Goal: Task Accomplishment & Management: Manage account settings

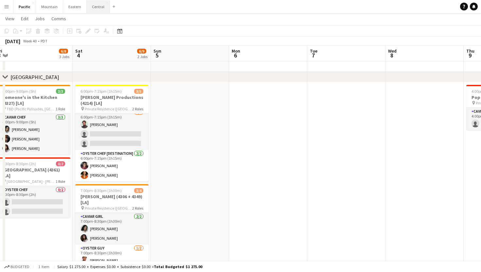
scroll to position [0, 244]
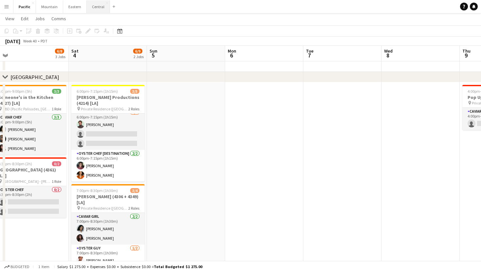
click at [98, 7] on button "Central Close" at bounding box center [98, 6] width 23 height 13
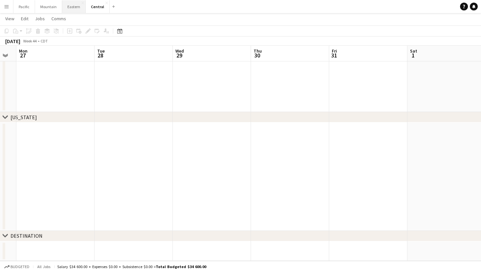
scroll to position [0, 201]
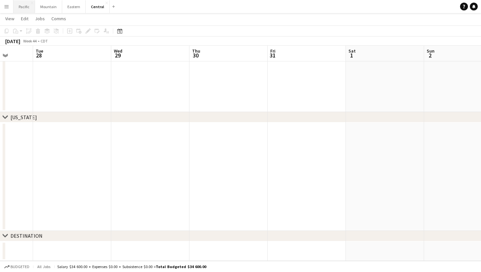
click at [29, 7] on button "Pacific Close" at bounding box center [24, 6] width 22 height 13
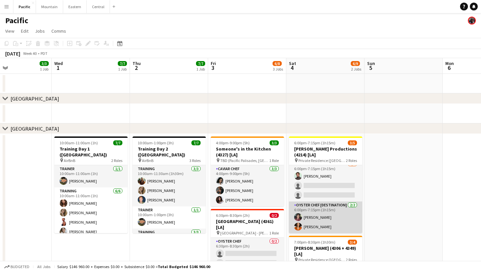
scroll to position [5, 0]
click at [318, 210] on app-card-role "Oyster Chef [DESTINATION] [DATE] 6:00pm-7:15pm (1h15m) Tea [PERSON_NAME] [PERSO…" at bounding box center [325, 218] width 73 height 32
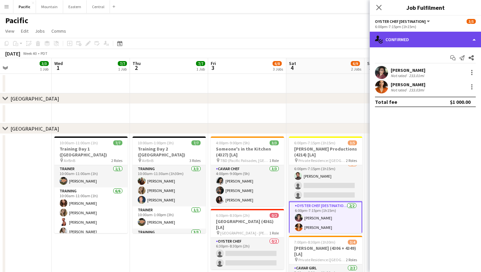
click at [458, 42] on div "single-neutral-actions-check-2 Confirmed" at bounding box center [424, 40] width 111 height 16
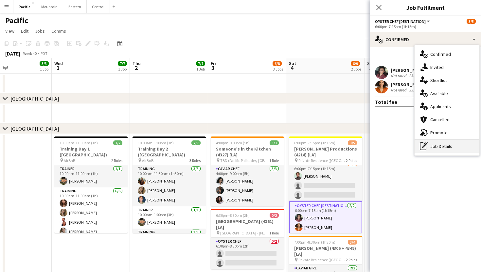
click at [454, 149] on div "pen-write Job Details" at bounding box center [446, 146] width 65 height 13
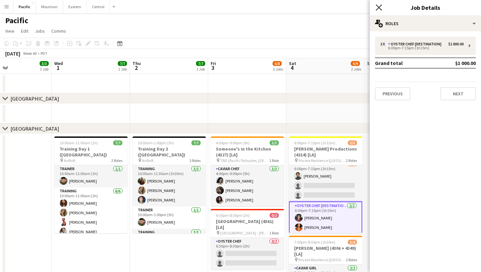
click at [379, 8] on icon "Close pop-in" at bounding box center [378, 7] width 6 height 6
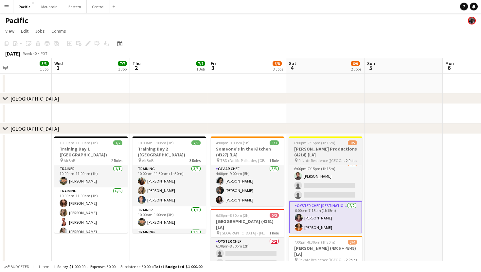
click at [318, 143] on span "6:00pm-7:15pm (1h15m)" at bounding box center [314, 143] width 41 height 5
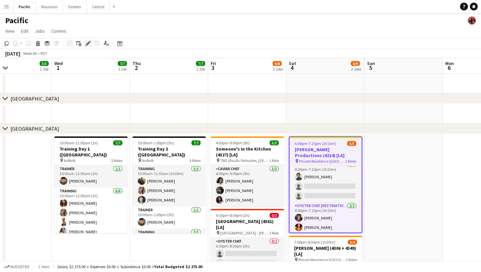
click at [90, 42] on icon at bounding box center [90, 42] width 2 height 2
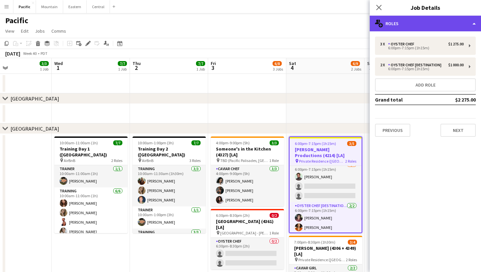
click at [469, 27] on div "multiple-users-add Roles" at bounding box center [424, 24] width 111 height 16
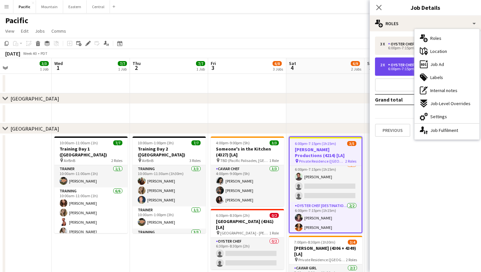
click at [396, 66] on div "Oyster Chef [DESTINATION]" at bounding box center [416, 65] width 56 height 5
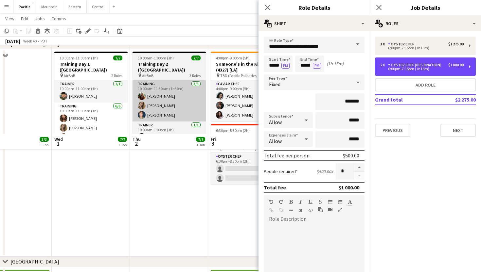
scroll to position [42, 0]
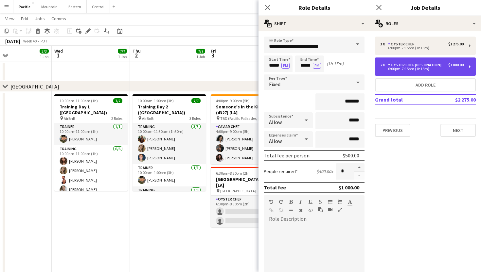
click at [468, 65] on div "2 x Oyster Chef [DESTINATION] $1 000.00 6:00pm-7:15pm (1h15m)" at bounding box center [425, 67] width 101 height 18
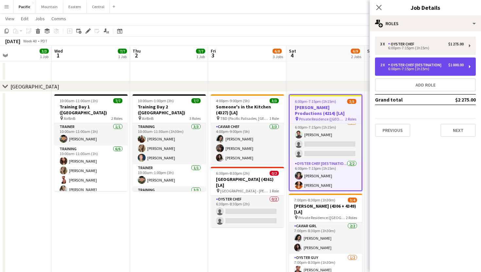
click at [468, 66] on div "2 x Oyster Chef [DESTINATION] $1 000.00 6:00pm-7:15pm (1h15m)" at bounding box center [425, 67] width 101 height 18
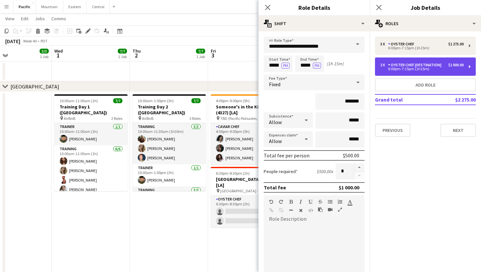
click at [467, 71] on div "2 x Oyster Chef [DESTINATION] $1 000.00 6:00pm-7:15pm (1h15m)" at bounding box center [425, 67] width 101 height 18
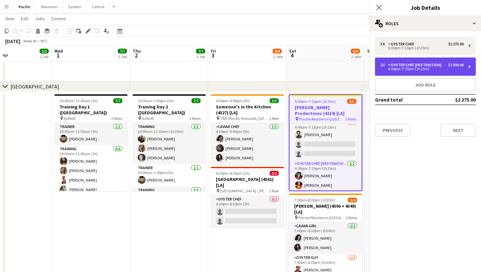
click at [467, 71] on div "2 x Oyster Chef [DESTINATION] $1 000.00 6:00pm-7:15pm (1h15m)" at bounding box center [425, 67] width 101 height 18
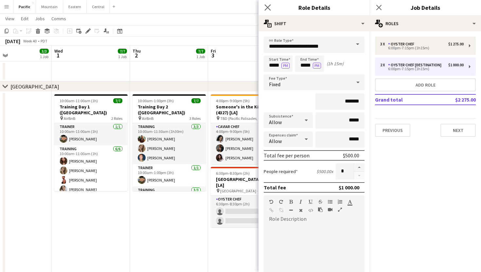
click at [265, 11] on app-icon "Close pop-in" at bounding box center [267, 7] width 9 height 9
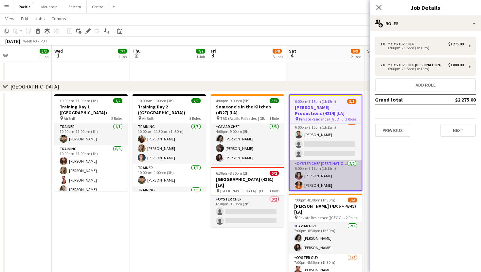
click at [323, 172] on app-card-role "Oyster Chef [DESTINATION] [DATE] 6:00pm-7:15pm (1h15m) Tea [PERSON_NAME] [PERSO…" at bounding box center [325, 176] width 72 height 32
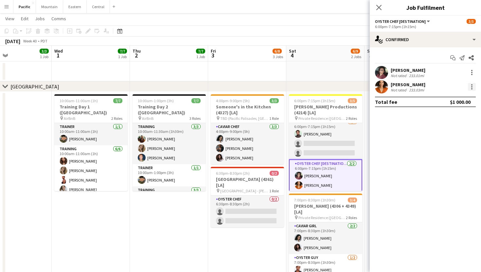
click at [469, 87] on div at bounding box center [471, 87] width 8 height 8
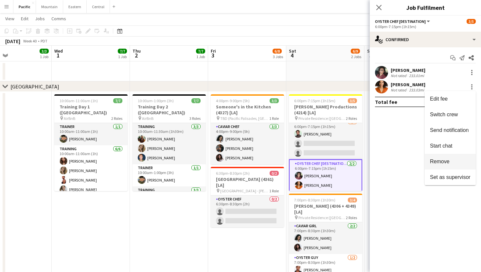
click at [450, 164] on span "Remove" at bounding box center [450, 162] width 41 height 6
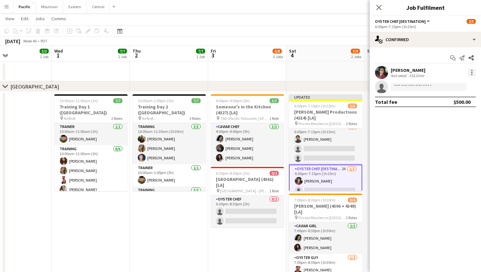
click at [471, 69] on div at bounding box center [471, 73] width 8 height 8
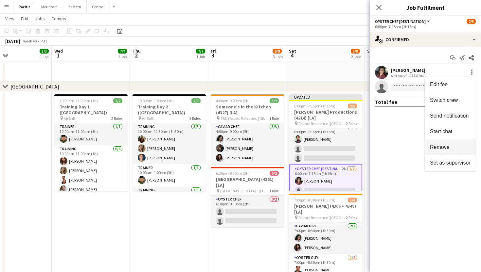
click at [447, 148] on span "Remove" at bounding box center [440, 147] width 20 height 6
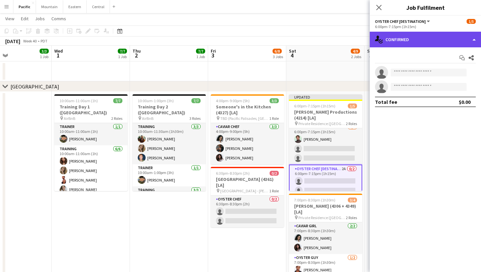
click at [469, 43] on div "single-neutral-actions-check-2 Confirmed" at bounding box center [424, 40] width 111 height 16
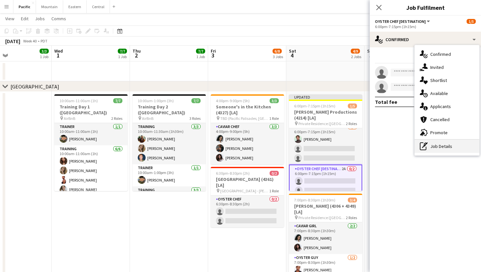
click at [437, 148] on div "pen-write Job Details" at bounding box center [446, 146] width 65 height 13
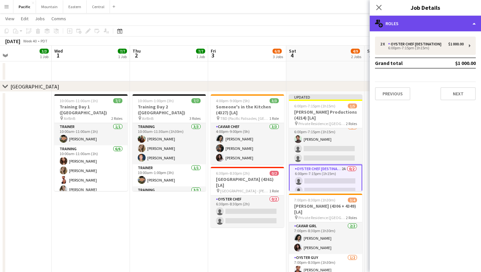
click at [434, 22] on div "multiple-users-add Roles" at bounding box center [424, 24] width 111 height 16
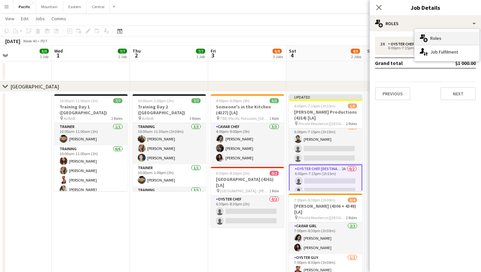
click at [428, 40] on div "multiple-users-add Roles" at bounding box center [446, 38] width 65 height 13
click at [379, 8] on icon at bounding box center [378, 7] width 6 height 6
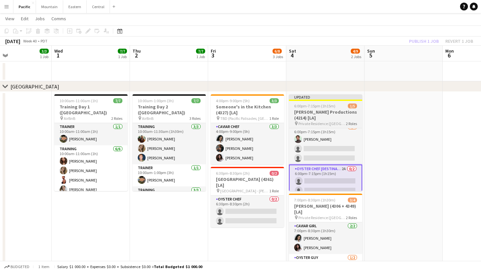
click at [319, 117] on h3 "[PERSON_NAME] Productions (4214) [LA]" at bounding box center [325, 115] width 73 height 12
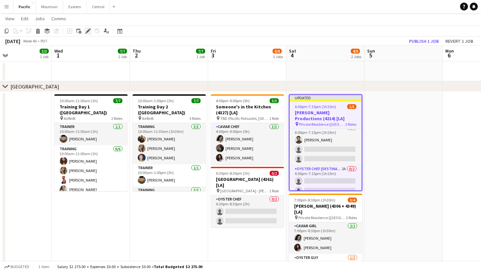
click at [89, 29] on icon "Edit" at bounding box center [87, 30] width 5 height 5
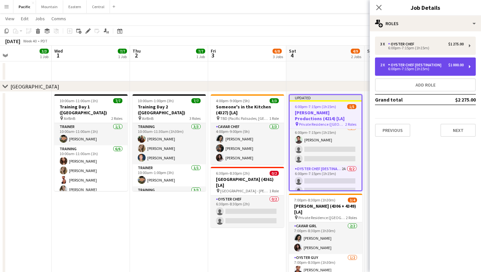
click at [427, 63] on div "Oyster Chef [DESTINATION]" at bounding box center [416, 65] width 56 height 5
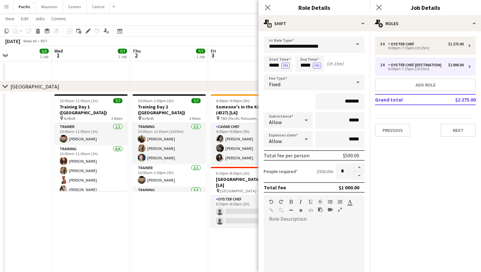
click at [354, 45] on span at bounding box center [357, 45] width 14 height 16
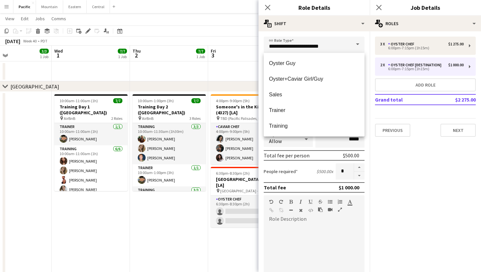
scroll to position [346, 0]
click at [310, 228] on div at bounding box center [313, 264] width 101 height 78
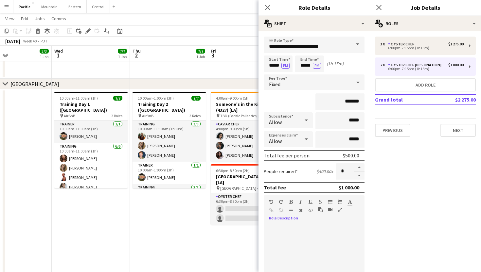
scroll to position [0, 0]
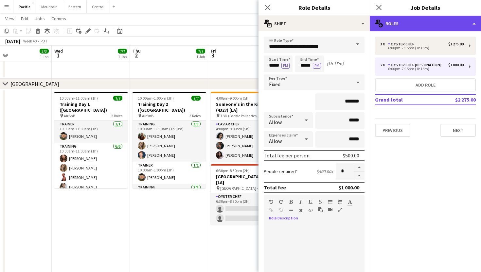
click at [451, 28] on div "multiple-users-add Roles" at bounding box center [424, 24] width 111 height 16
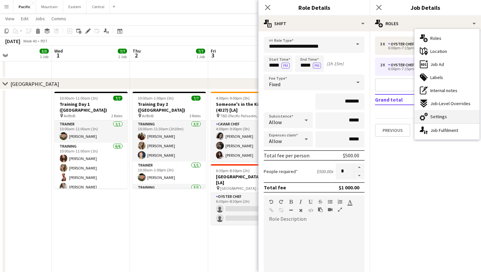
click at [435, 113] on div "cog-double-3 Settings" at bounding box center [446, 116] width 65 height 13
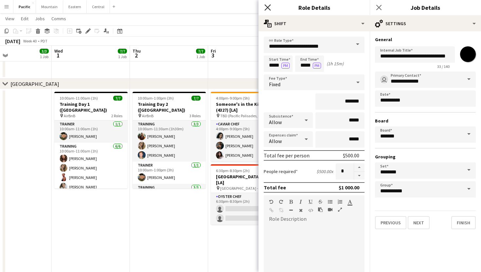
click at [268, 7] on icon at bounding box center [267, 7] width 6 height 6
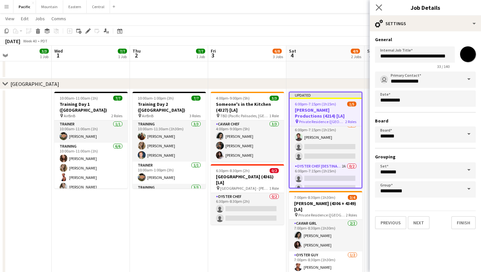
click at [379, 10] on app-icon "Close pop-in" at bounding box center [378, 7] width 9 height 9
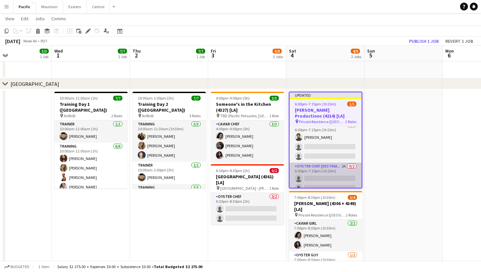
click at [335, 169] on app-card-role "Oyster Chef [DESTINATION] 2A 0/2 6:00pm-7:15pm (1h15m) single-neutral-actions s…" at bounding box center [325, 179] width 72 height 32
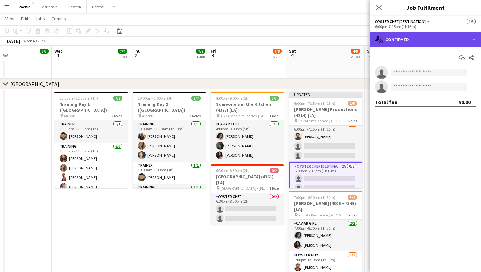
click at [409, 39] on div "single-neutral-actions-check-2 Confirmed" at bounding box center [424, 40] width 111 height 16
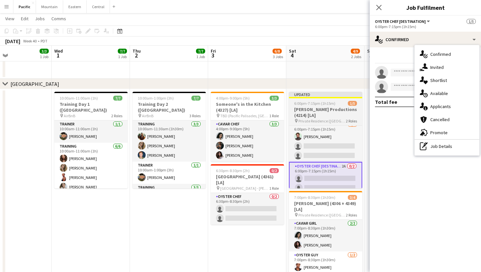
click at [305, 101] on span "6:00pm-7:15pm (1h15m)" at bounding box center [314, 103] width 41 height 5
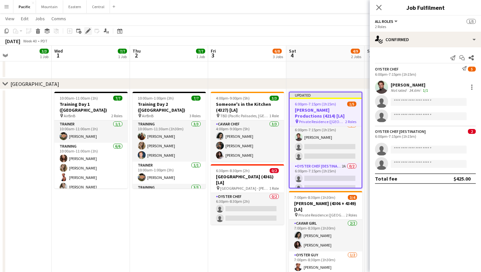
click at [89, 31] on icon at bounding box center [88, 31] width 4 height 4
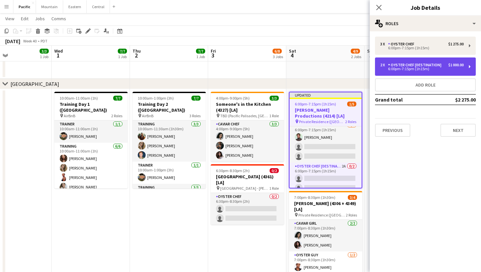
click at [466, 68] on div "2 x Oyster Chef [DESTINATION] $1 000.00 6:00pm-7:15pm (1h15m)" at bounding box center [425, 67] width 101 height 18
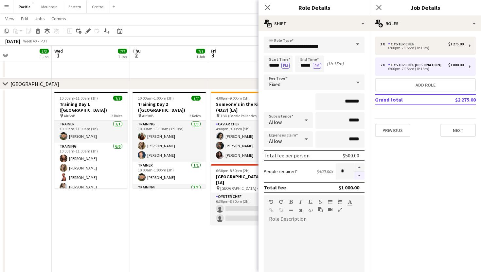
click at [361, 176] on button "button" at bounding box center [359, 176] width 10 height 8
click at [361, 176] on div at bounding box center [358, 171] width 11 height 16
click at [345, 170] on input "*" at bounding box center [344, 171] width 18 height 16
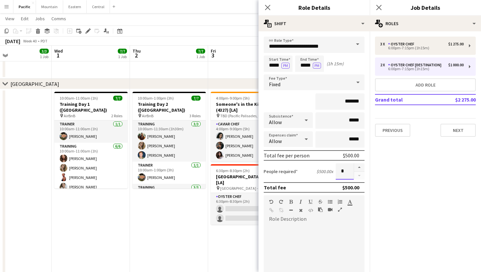
click at [345, 170] on input "*" at bounding box center [344, 171] width 18 height 16
type input "*"
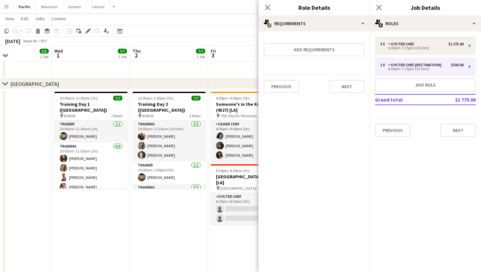
scroll to position [2, 0]
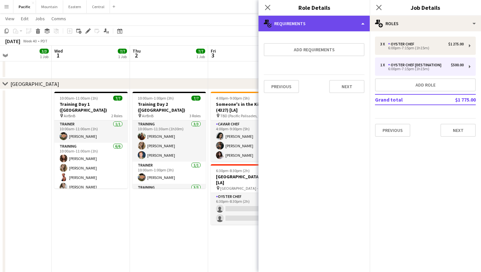
click at [344, 25] on div "multiple-actions-check-2 Requirements" at bounding box center [313, 24] width 111 height 16
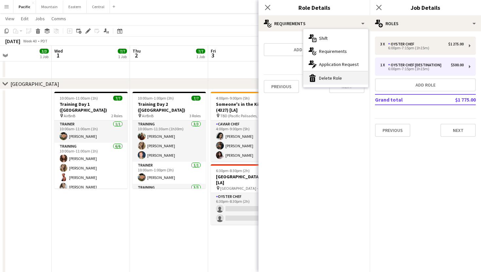
click at [329, 81] on div "bin-2 Delete Role" at bounding box center [335, 78] width 65 height 13
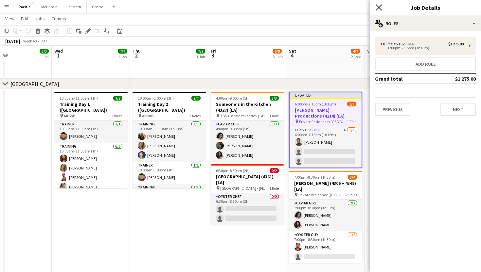
click at [378, 5] on icon "Close pop-in" at bounding box center [378, 7] width 6 height 6
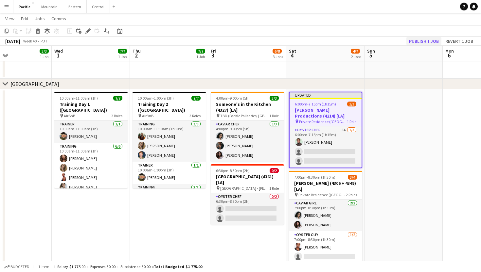
click at [430, 39] on button "Publish 1 job" at bounding box center [423, 41] width 35 height 8
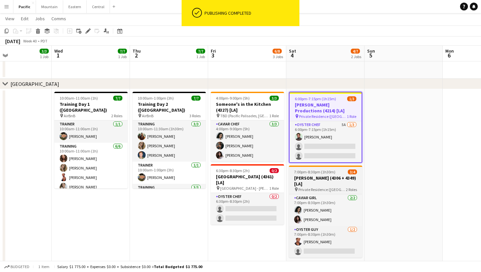
click at [333, 187] on span "Private Residence ([GEOGRAPHIC_DATA], [GEOGRAPHIC_DATA])" at bounding box center [321, 189] width 47 height 5
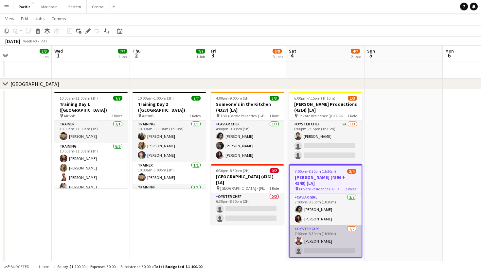
click at [324, 254] on app-card-role "Oyster Guy [DATE] 7:00pm-8:30pm (1h30m) [PERSON_NAME] single-neutral-actions" at bounding box center [325, 242] width 72 height 32
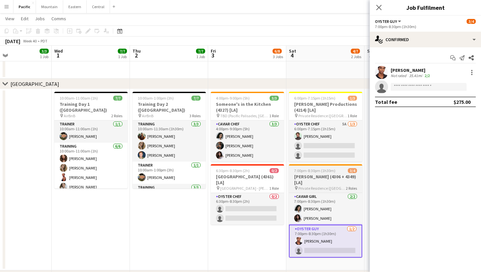
click at [327, 177] on h3 "[PERSON_NAME] (4306 + 4349) [LA]" at bounding box center [325, 180] width 73 height 12
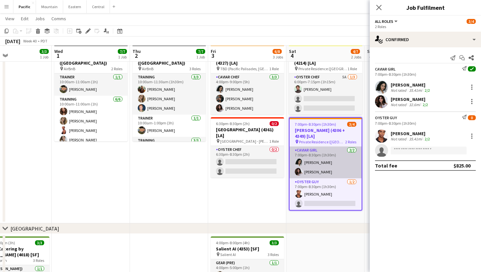
scroll to position [90, 0]
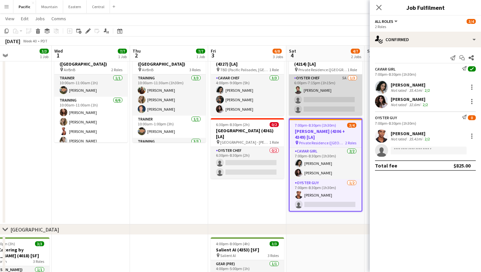
click at [345, 101] on app-card-role "Oyster Chef 5A [DATE] 6:00pm-7:15pm (1h15m) [PERSON_NAME] single-neutral-action…" at bounding box center [325, 95] width 73 height 41
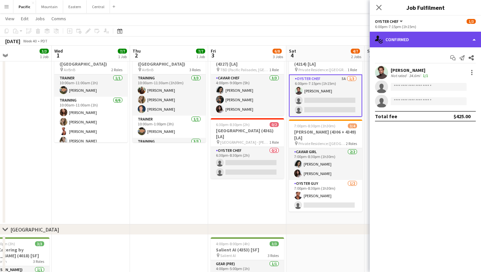
click at [430, 42] on div "single-neutral-actions-check-2 Confirmed" at bounding box center [424, 40] width 111 height 16
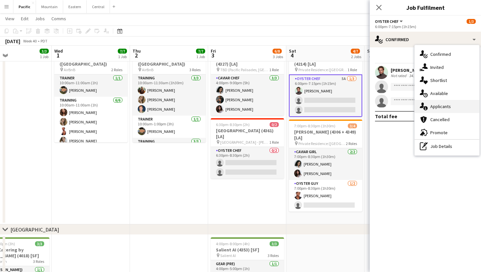
click at [446, 105] on span "Applicants" at bounding box center [440, 107] width 21 height 6
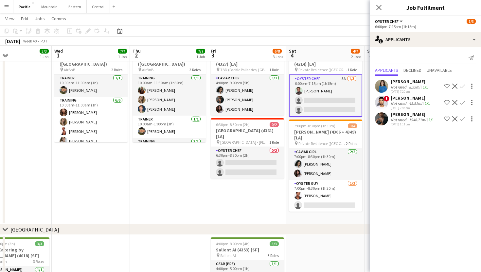
click at [381, 120] on app-user-avatar at bounding box center [381, 118] width 13 height 13
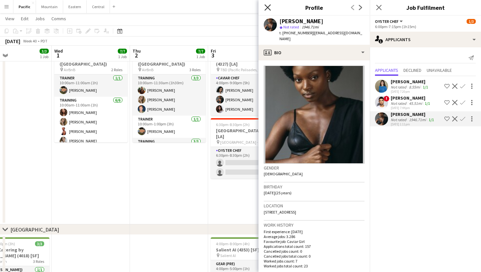
click at [269, 7] on icon "Close pop-in" at bounding box center [267, 7] width 6 height 6
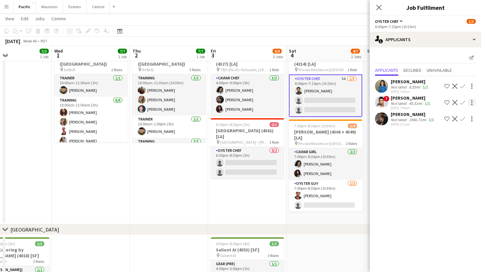
click at [469, 102] on div at bounding box center [471, 103] width 8 height 8
click at [384, 103] on div at bounding box center [240, 136] width 481 height 272
click at [384, 103] on app-user-avatar at bounding box center [381, 102] width 13 height 13
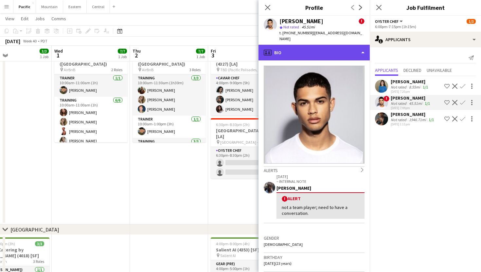
click at [330, 51] on div "profile Bio" at bounding box center [313, 53] width 111 height 16
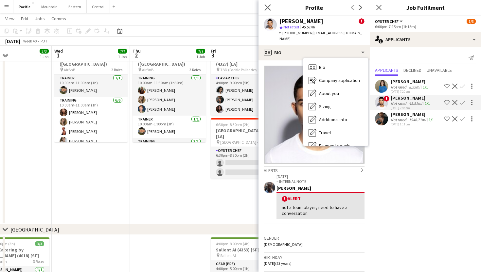
click at [272, 10] on app-icon "Close pop-in" at bounding box center [267, 7] width 9 height 9
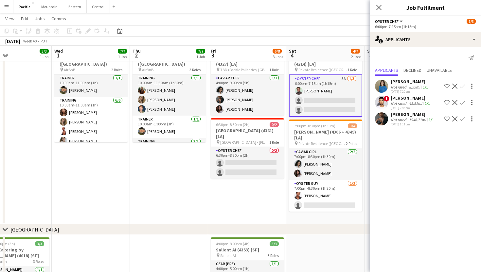
click at [381, 106] on app-user-avatar at bounding box center [381, 102] width 13 height 13
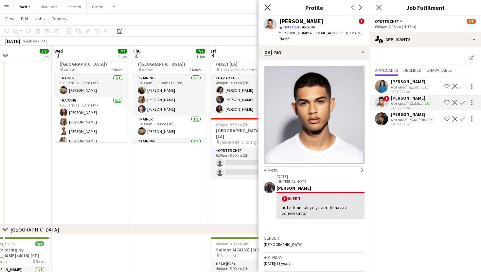
click at [264, 6] on icon "Close pop-in" at bounding box center [267, 7] width 6 height 6
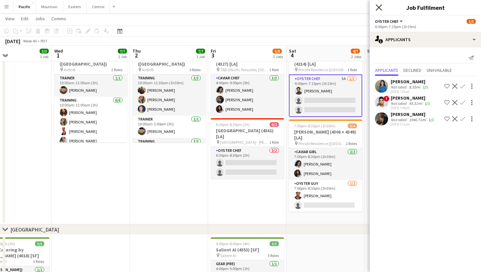
click at [379, 8] on icon at bounding box center [378, 7] width 6 height 6
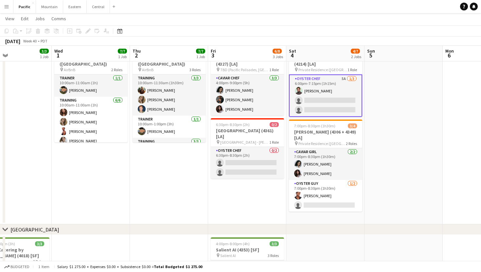
click at [337, 83] on app-card-role "Oyster Chef 5A [DATE] 6:00pm-7:15pm (1h15m) [PERSON_NAME] single-neutral-action…" at bounding box center [325, 96] width 73 height 42
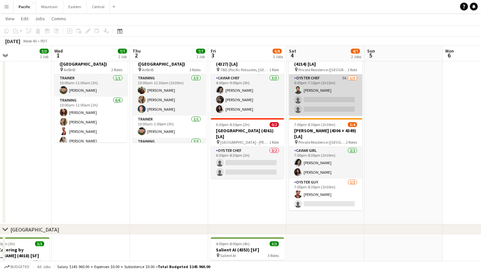
click at [337, 83] on app-card-role "Oyster Chef 5A [DATE] 6:00pm-7:15pm (1h15m) [PERSON_NAME] single-neutral-action…" at bounding box center [325, 95] width 73 height 41
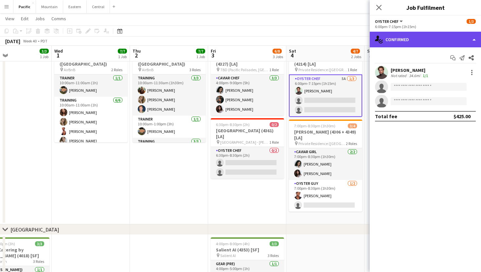
click at [464, 36] on div "single-neutral-actions-check-2 Confirmed" at bounding box center [424, 40] width 111 height 16
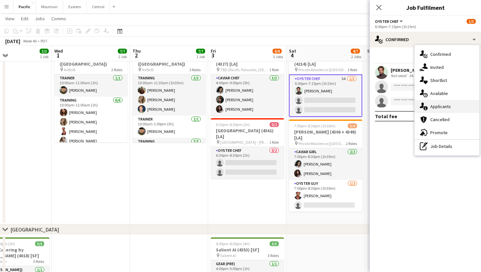
click at [440, 110] on div "single-neutral-actions-information Applicants" at bounding box center [446, 106] width 65 height 13
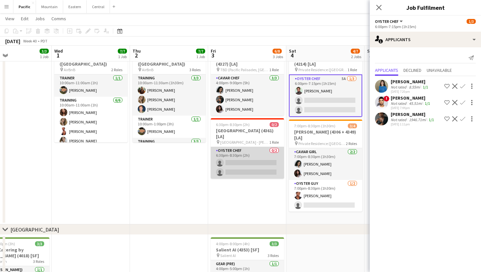
click at [262, 147] on app-card-role "Oyster Chef 0/2 6:30pm-8:30pm (2h) single-neutral-actions single-neutral-actions" at bounding box center [247, 163] width 73 height 32
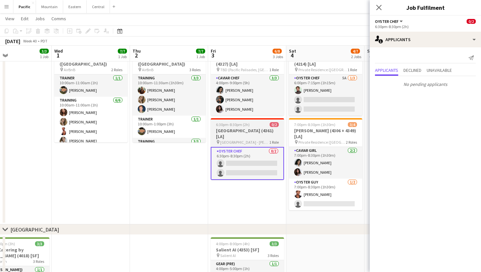
click at [262, 124] on div "6:30pm-8:30pm (2h) 0/2" at bounding box center [247, 124] width 73 height 5
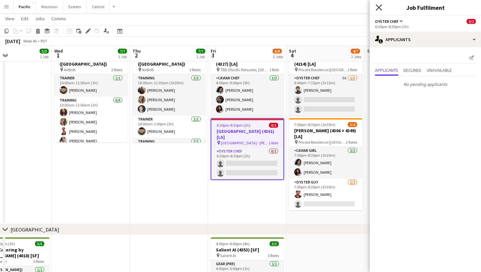
click at [379, 7] on icon at bounding box center [378, 7] width 6 height 6
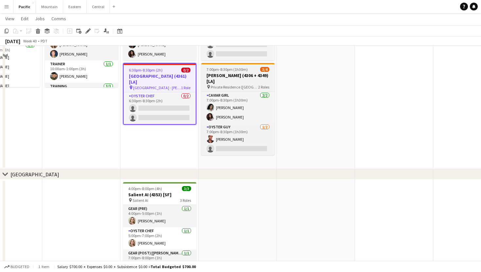
scroll to position [145, 0]
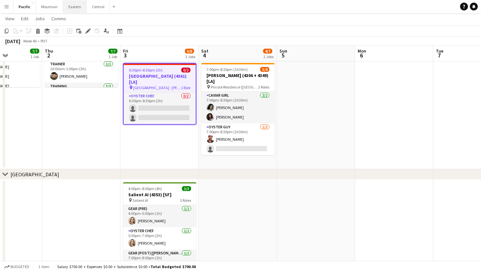
click at [74, 9] on button "Eastern Close" at bounding box center [75, 6] width 24 height 13
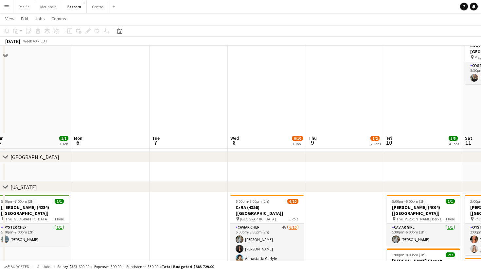
scroll to position [401, 0]
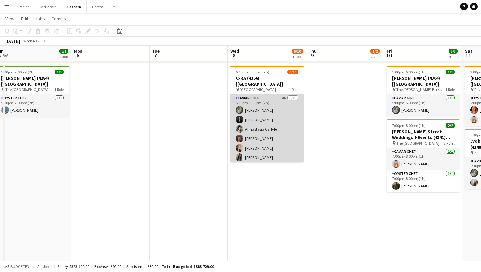
click at [277, 126] on app-card-role "Caviar Chef 4A [DATE] 6:00pm-8:00pm (2h) [PERSON_NAME] [PERSON_NAME] Ahnastasia…" at bounding box center [266, 148] width 73 height 108
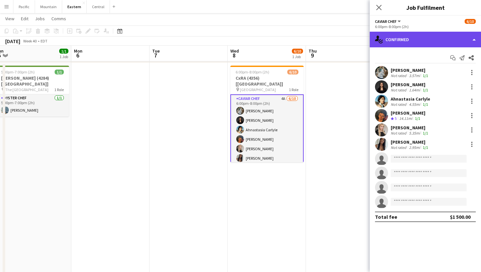
click at [433, 45] on div "single-neutral-actions-check-2 Confirmed" at bounding box center [424, 40] width 111 height 16
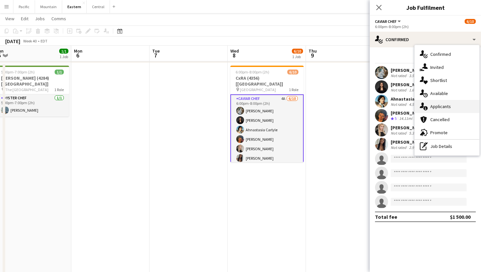
click at [448, 110] on div "single-neutral-actions-information Applicants" at bounding box center [446, 106] width 65 height 13
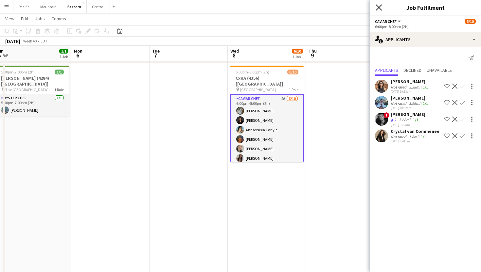
click at [379, 8] on icon at bounding box center [378, 7] width 6 height 6
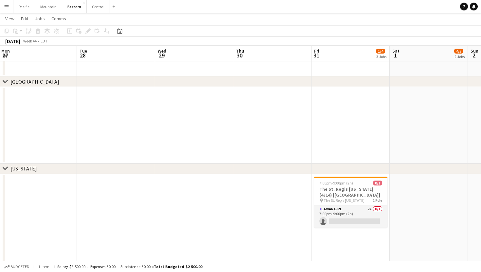
scroll to position [422, 0]
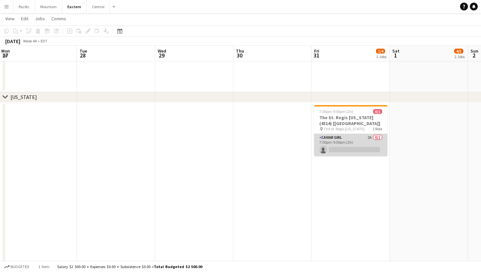
click at [350, 152] on app-card-role "Caviar Girl 2A 0/1 7:00pm-9:00pm (2h) single-neutral-actions" at bounding box center [350, 145] width 73 height 22
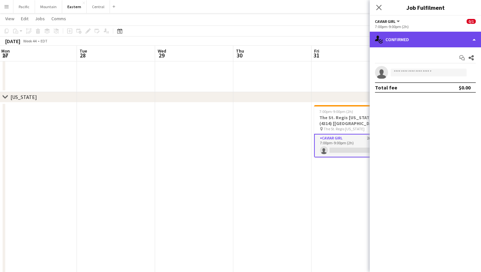
click at [402, 37] on div "single-neutral-actions-check-2 Confirmed" at bounding box center [424, 40] width 111 height 16
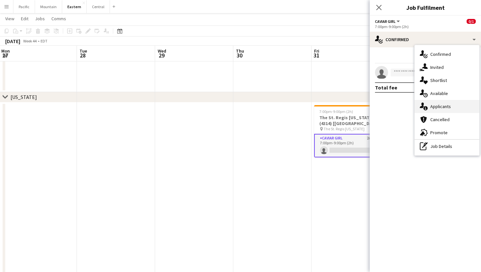
click at [432, 103] on div "single-neutral-actions-information Applicants" at bounding box center [446, 106] width 65 height 13
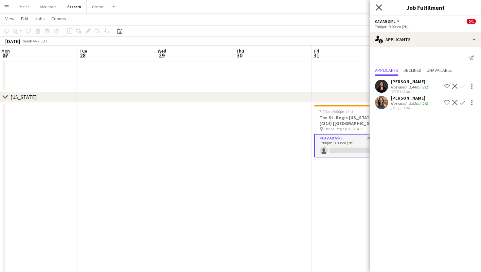
click at [378, 8] on icon at bounding box center [378, 7] width 6 height 6
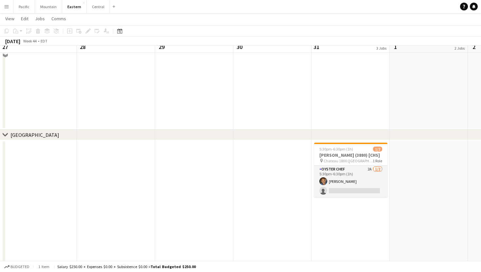
scroll to position [162, 0]
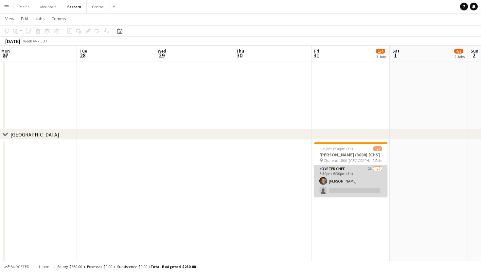
click at [371, 182] on app-card-role "Oyster Chef 2A [DATE] 5:30pm-6:30pm (1h) [PERSON_NAME] single-neutral-actions" at bounding box center [350, 181] width 73 height 32
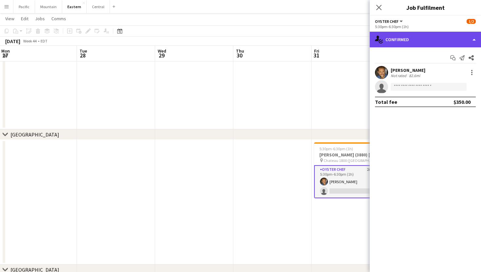
click at [435, 36] on div "single-neutral-actions-check-2 Confirmed" at bounding box center [424, 40] width 111 height 16
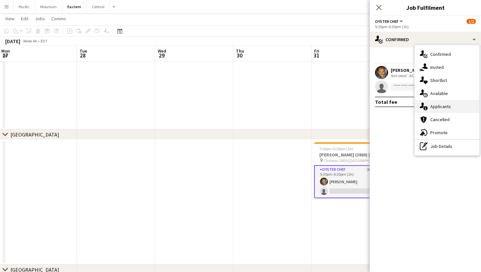
click at [442, 105] on span "Applicants" at bounding box center [440, 107] width 21 height 6
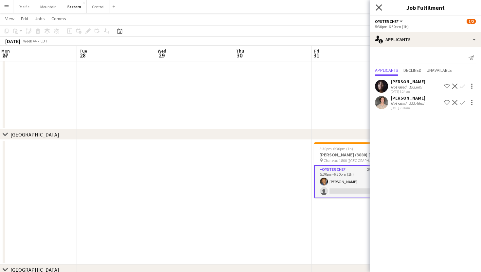
click at [379, 7] on icon "Close pop-in" at bounding box center [378, 7] width 6 height 6
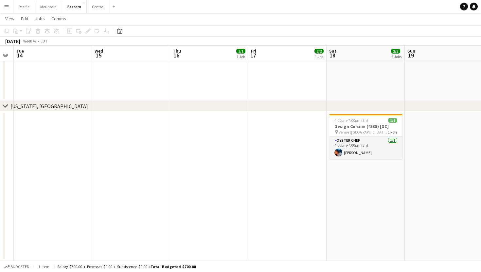
scroll to position [0, 142]
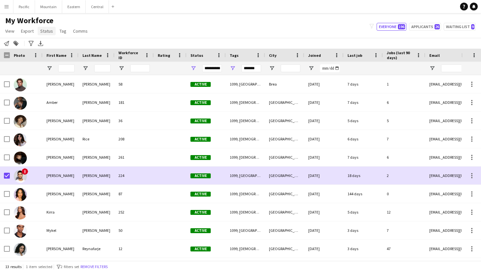
click at [48, 32] on span "Status" at bounding box center [46, 31] width 13 height 6
click at [69, 49] on link "Edit" at bounding box center [61, 45] width 46 height 14
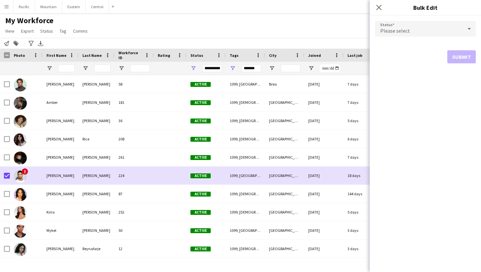
click at [422, 30] on div "Please select" at bounding box center [419, 29] width 88 height 16
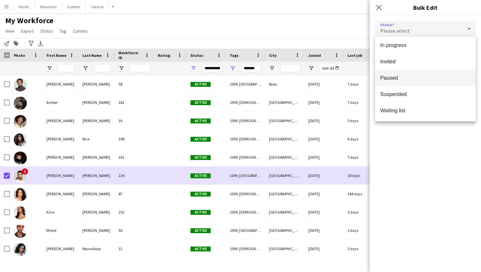
scroll to position [67, 0]
click at [396, 77] on span "Paused" at bounding box center [425, 78] width 90 height 6
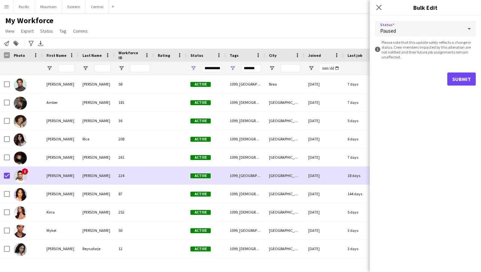
click at [459, 77] on button "Submit" at bounding box center [461, 79] width 28 height 13
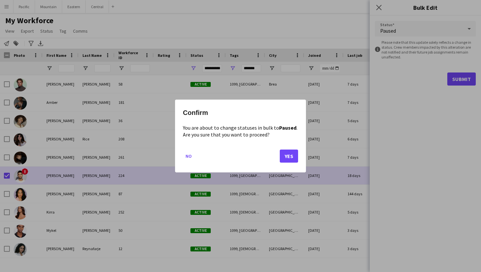
click at [286, 153] on button "Yes" at bounding box center [288, 156] width 18 height 13
